Goal: Transaction & Acquisition: Book appointment/travel/reservation

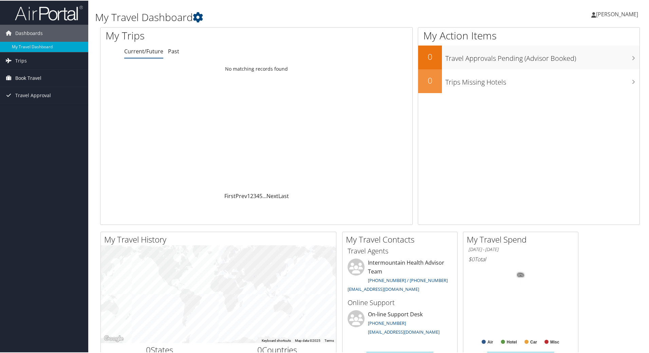
click at [43, 77] on link "Book Travel" at bounding box center [44, 77] width 88 height 17
click at [39, 107] on link "Book/Manage Online Trips" at bounding box center [44, 111] width 88 height 10
click at [50, 79] on link "Book Travel" at bounding box center [44, 77] width 88 height 17
click at [45, 105] on link "Approval Request (Beta)" at bounding box center [44, 101] width 88 height 10
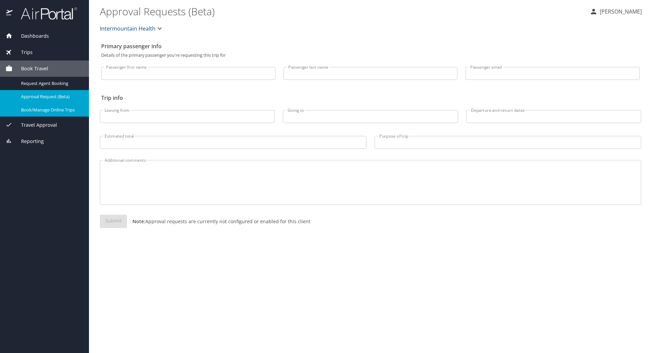
click at [47, 111] on span "Book/Manage Online Trips" at bounding box center [51, 110] width 60 height 6
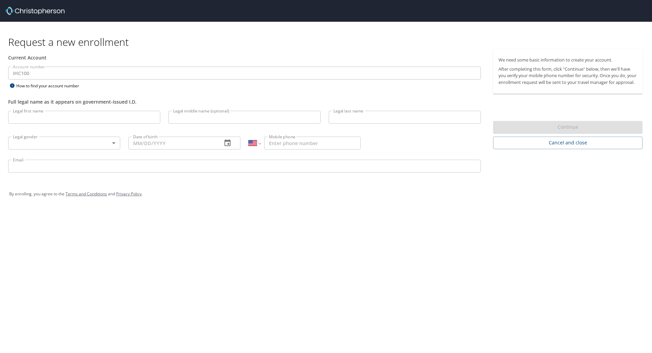
select select "US"
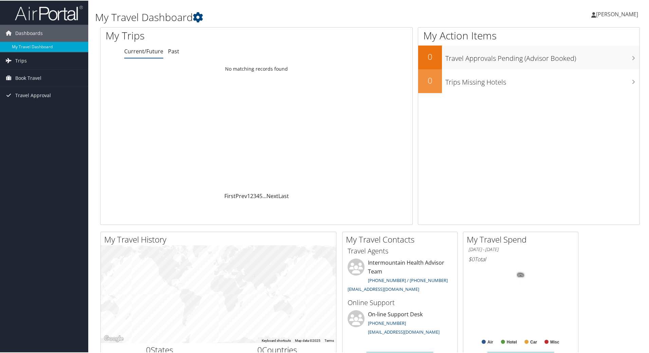
click at [627, 14] on span "[PERSON_NAME]" at bounding box center [617, 13] width 42 height 7
click at [598, 63] on link "View Travel Profile" at bounding box center [599, 61] width 76 height 12
